Goal: Information Seeking & Learning: Learn about a topic

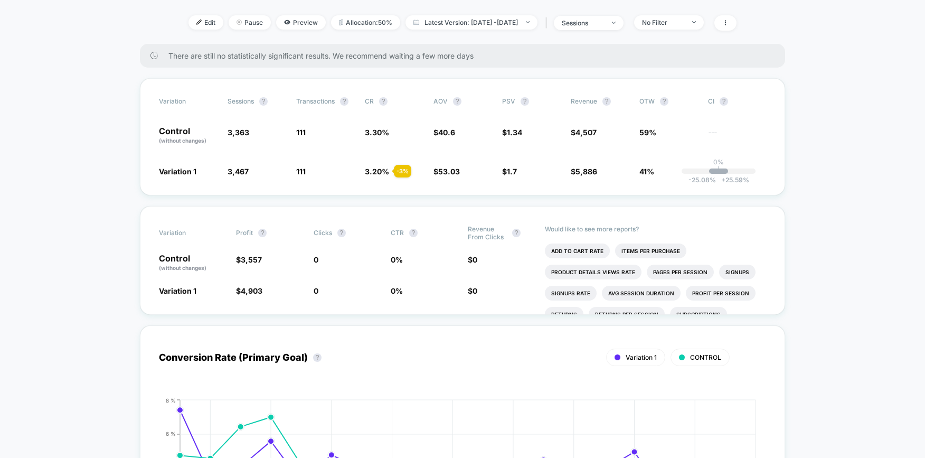
scroll to position [348, 0]
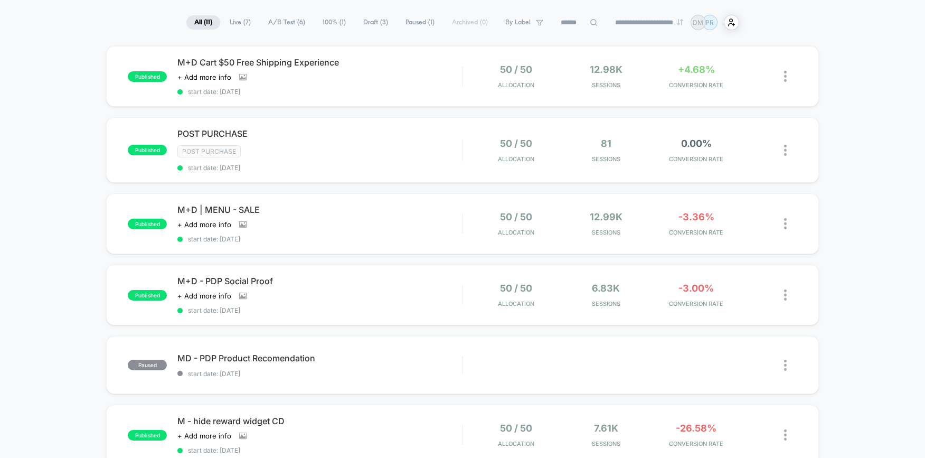
scroll to position [70, 0]
click at [409, 214] on div "M+D | MENU - SALE Click to view images Click to edit experience details + Add m…" at bounding box center [319, 222] width 285 height 39
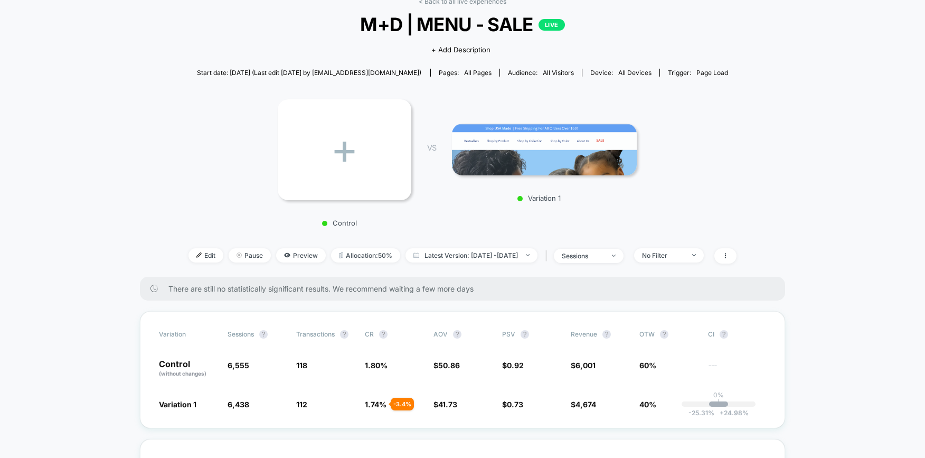
scroll to position [40, 0]
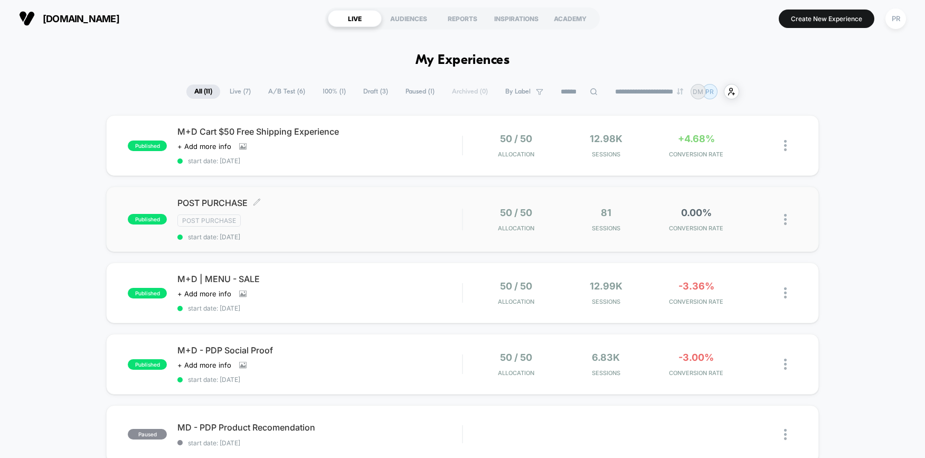
click at [338, 219] on div "Post Purchase" at bounding box center [319, 220] width 285 height 12
click at [366, 150] on div "Click to view images Click to edit experience details + Add more info" at bounding box center [276, 146] width 199 height 8
